Goal: Task Accomplishment & Management: Manage account settings

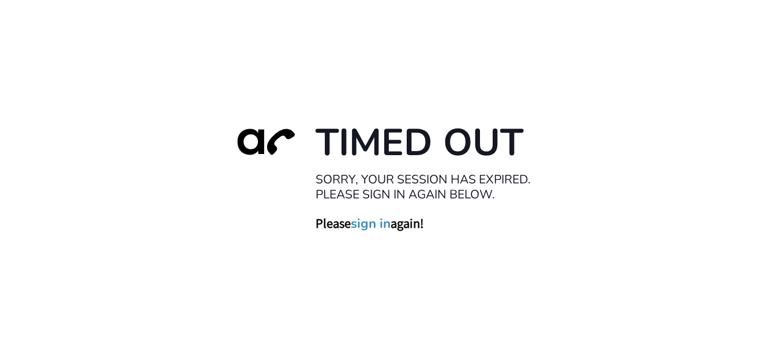
click at [374, 224] on link "sign in" at bounding box center [371, 223] width 40 height 16
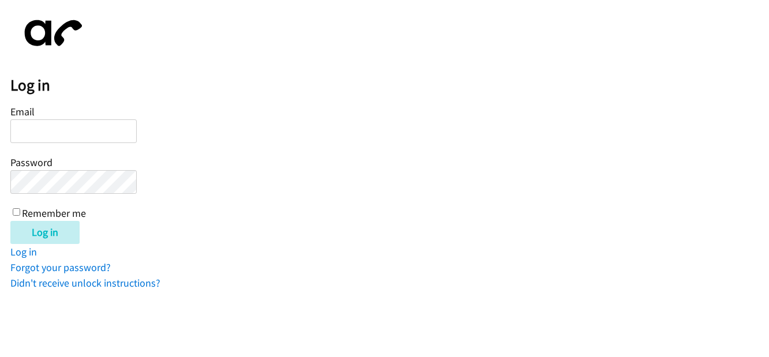
type input "lharris@lendingpoint.com"
click at [13, 210] on input "Remember me" at bounding box center [16, 211] width 7 height 7
checkbox input "true"
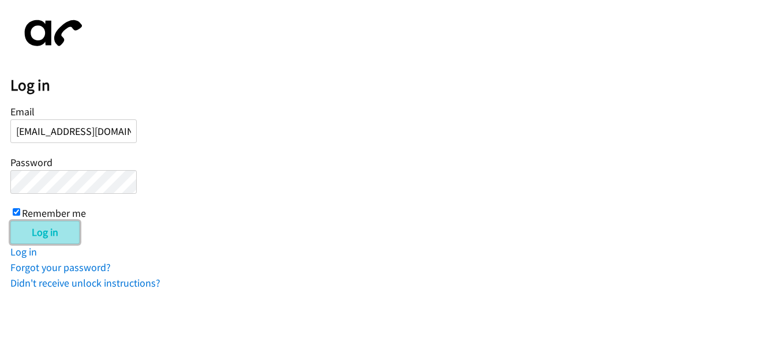
click at [32, 232] on input "Log in" at bounding box center [44, 232] width 69 height 23
